Goal: Information Seeking & Learning: Learn about a topic

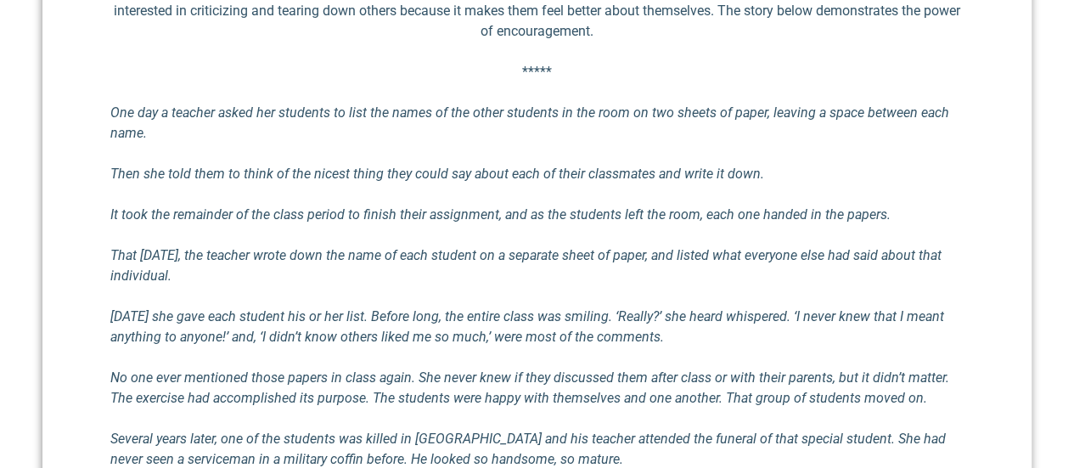
scroll to position [713, 0]
click at [912, 255] on em "That [DATE], the teacher wrote down the name of each student on a separate shee…" at bounding box center [525, 264] width 831 height 37
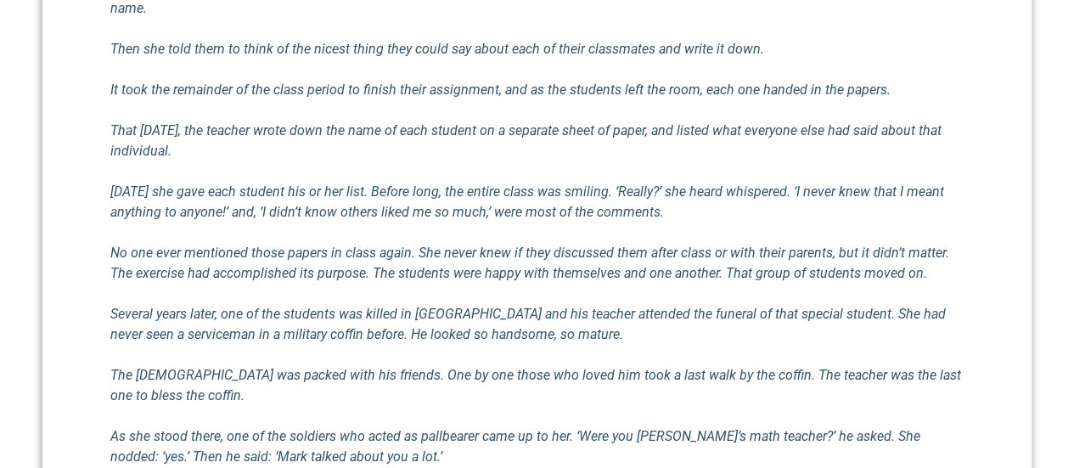
scroll to position [838, 0]
click at [995, 299] on div "The Power of Encouragement [PERSON_NAME] III [DATE] I think we rarely consider …" at bounding box center [536, 477] width 989 height 1492
click at [983, 315] on div "The Power of Encouragement [PERSON_NAME] III [DATE] I think we rarely consider …" at bounding box center [536, 477] width 989 height 1492
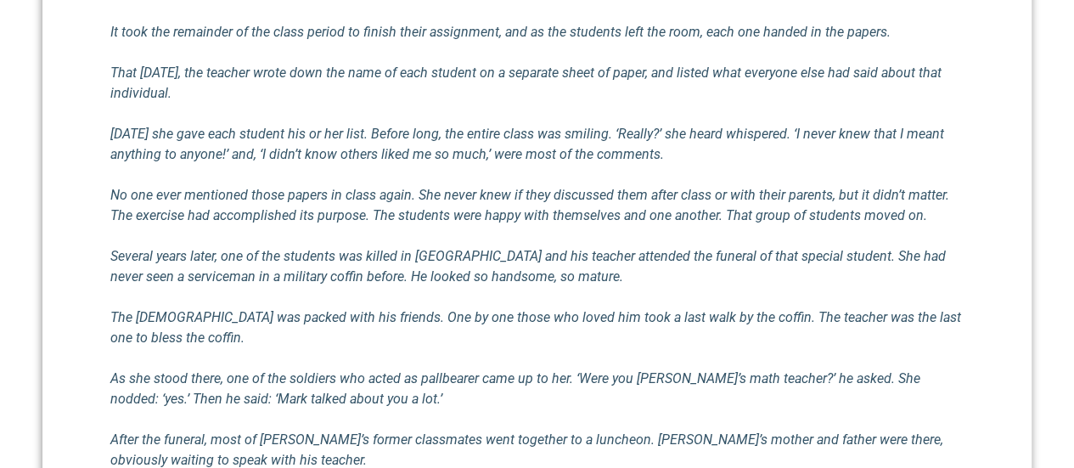
scroll to position [897, 0]
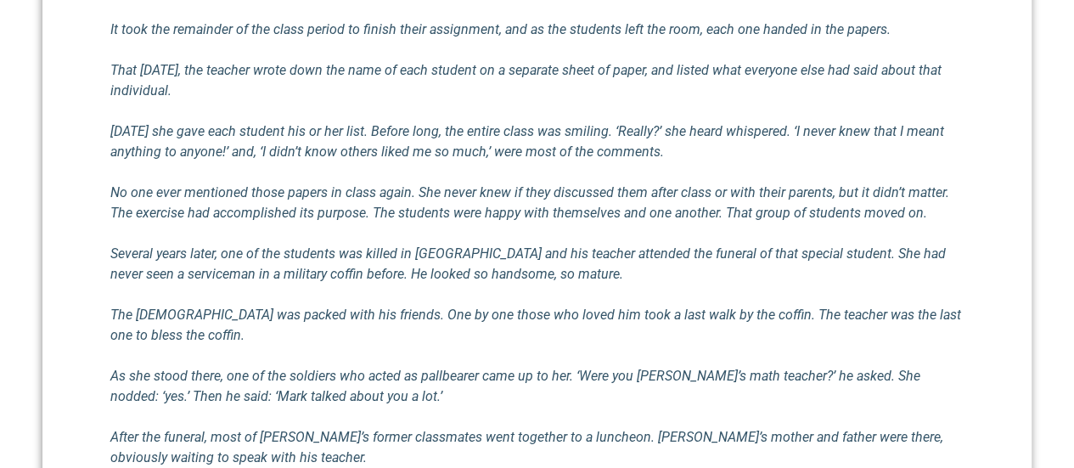
click at [983, 314] on div "The Power of Encouragement [PERSON_NAME] III [DATE] I think we rarely consider …" at bounding box center [536, 417] width 989 height 1492
click at [993, 323] on div "The Power of Encouragement [PERSON_NAME] III [DATE] I think we rarely consider …" at bounding box center [536, 417] width 989 height 1492
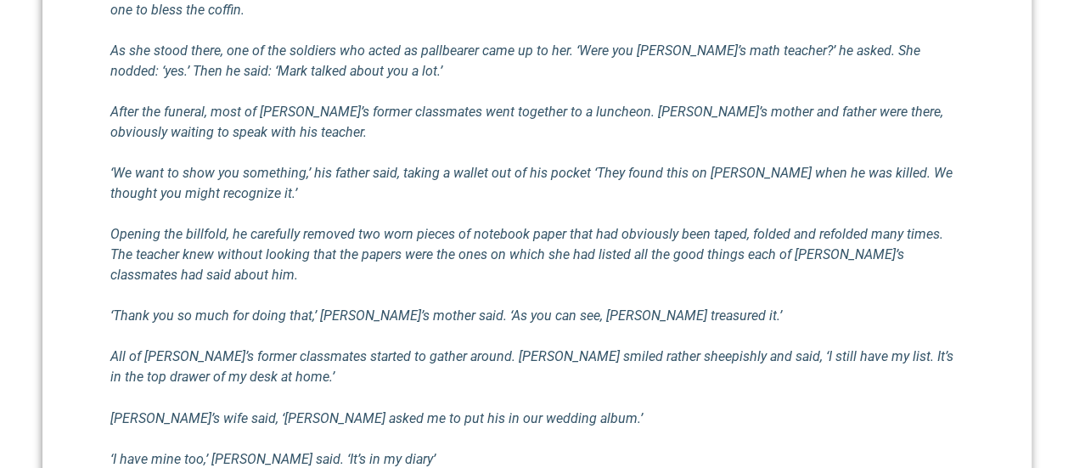
scroll to position [1226, 0]
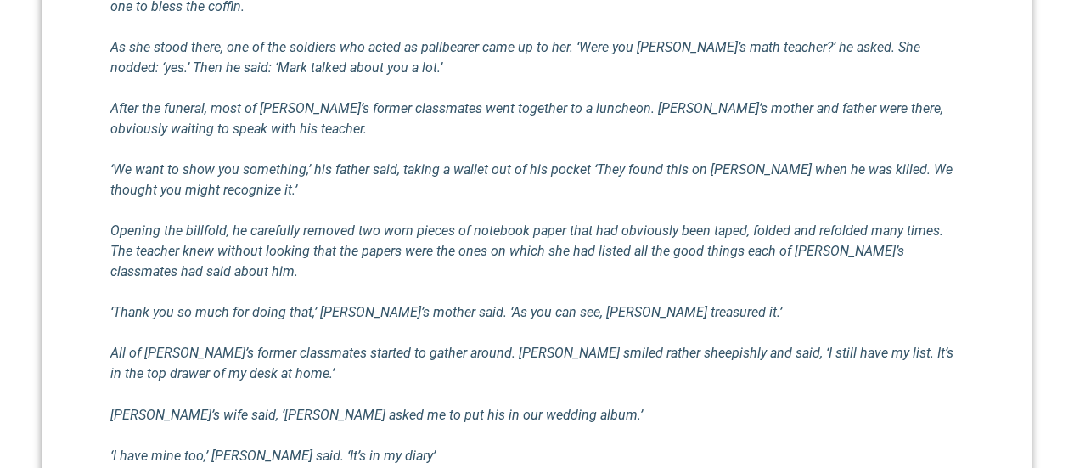
click at [983, 289] on div "The Power of Encouragement [PERSON_NAME] III [DATE] I think we rarely consider …" at bounding box center [536, 89] width 989 height 1492
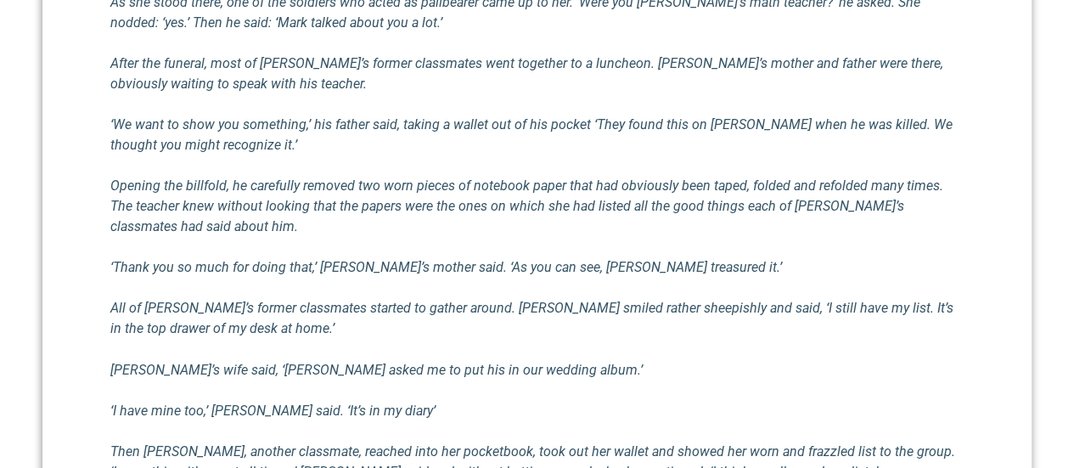
scroll to position [1272, 0]
click at [985, 271] on div "The Power of Encouragement [PERSON_NAME] III [DATE] I think we rarely consider …" at bounding box center [536, 43] width 989 height 1492
click at [970, 275] on div "The Power of Encouragement [PERSON_NAME] III [DATE] I think we rarely consider …" at bounding box center [536, 43] width 989 height 1492
click at [966, 288] on div "The Power of Encouragement [PERSON_NAME] III [DATE] I think we rarely consider …" at bounding box center [536, 43] width 989 height 1492
click at [949, 299] on em "All of [PERSON_NAME]’s former classmates started to gather around. [PERSON_NAME…" at bounding box center [531, 317] width 843 height 37
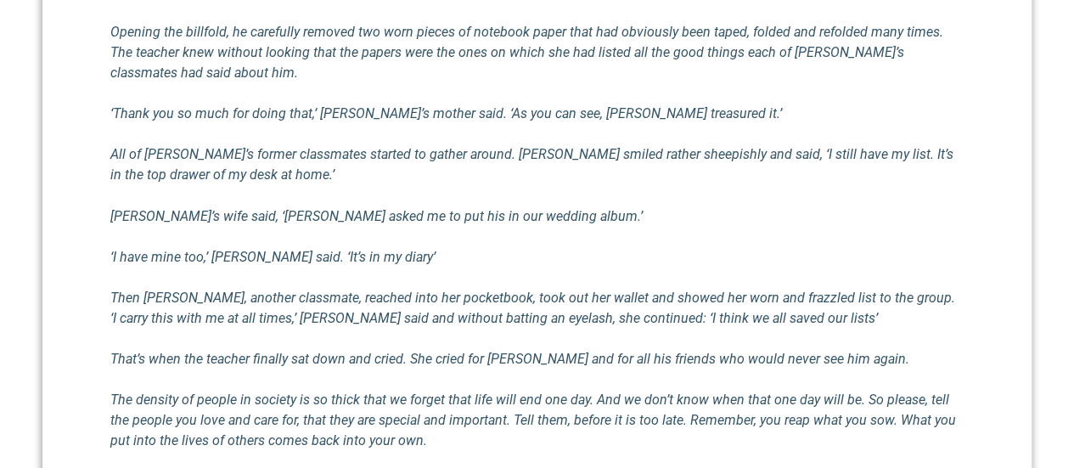
scroll to position [1432, 0]
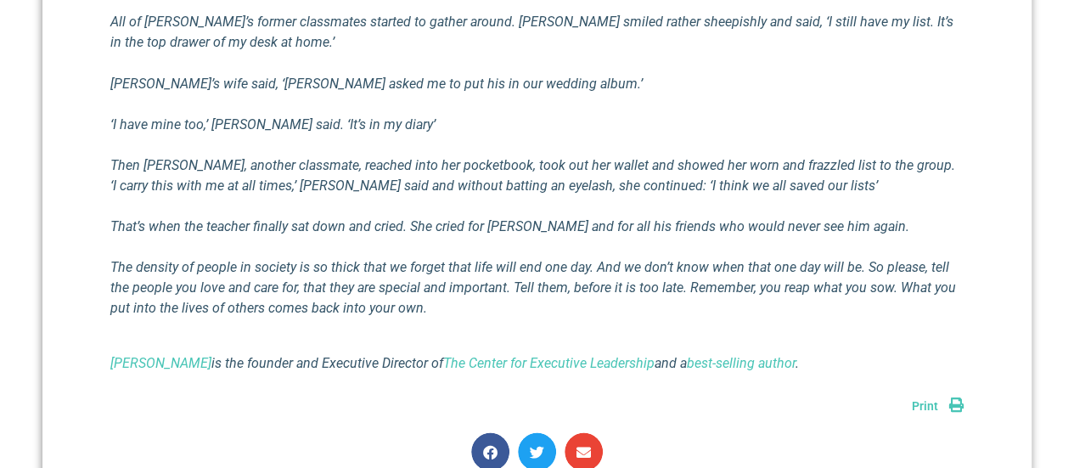
scroll to position [1588, 0]
